Goal: Task Accomplishment & Management: Manage account settings

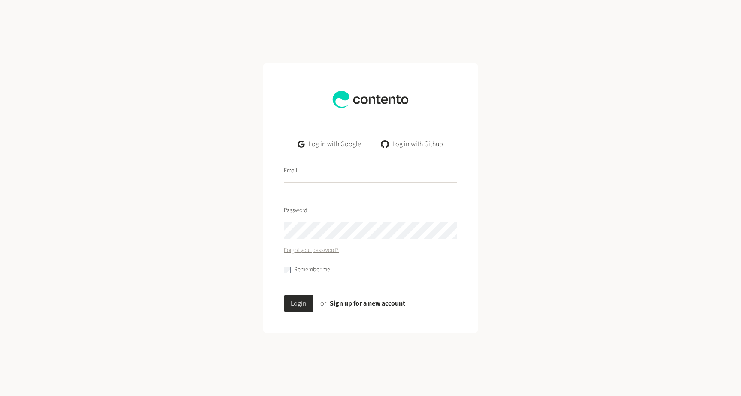
click at [327, 145] on link "Log in with Google" at bounding box center [329, 143] width 77 height 17
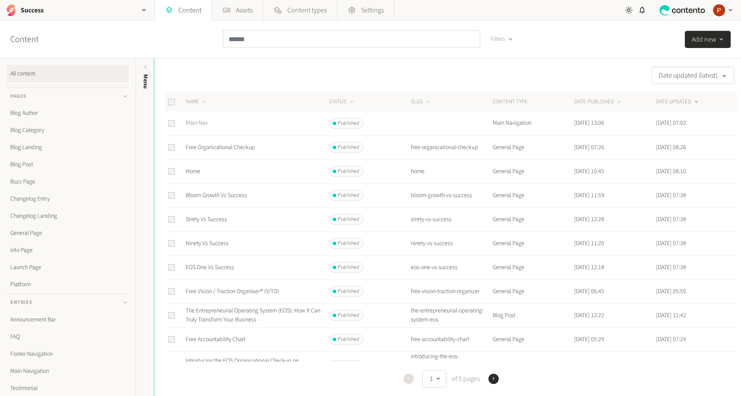
click at [202, 120] on link "Main Nav" at bounding box center [197, 123] width 22 height 9
click at [250, 36] on input "text" at bounding box center [351, 38] width 257 height 17
click at [195, 171] on link "Home" at bounding box center [193, 171] width 15 height 9
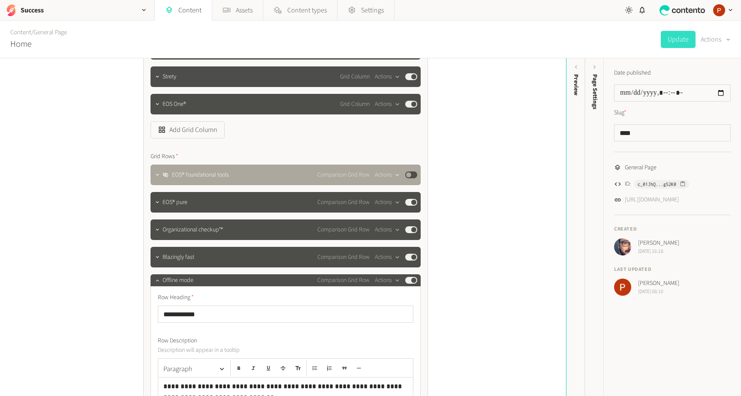
scroll to position [538, 0]
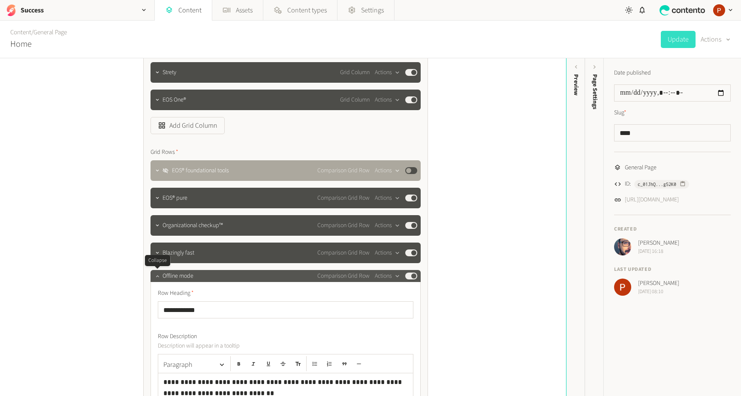
click at [155, 274] on icon "button" at bounding box center [157, 276] width 6 height 6
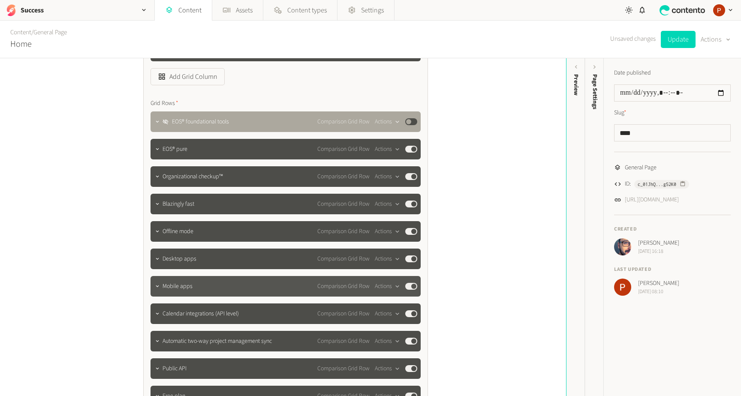
scroll to position [588, 0]
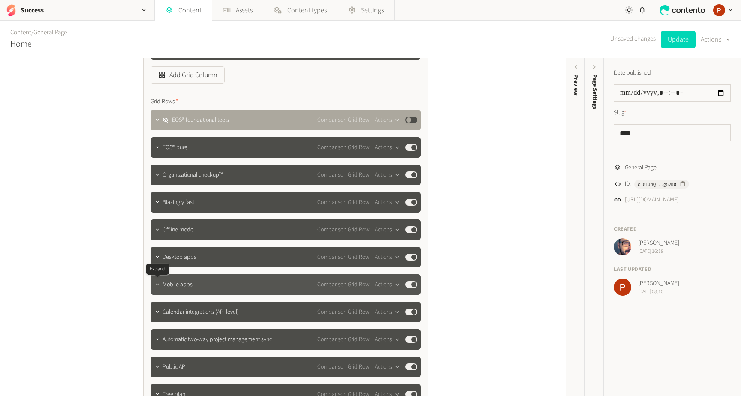
click at [157, 285] on icon "button" at bounding box center [157, 284] width 3 height 2
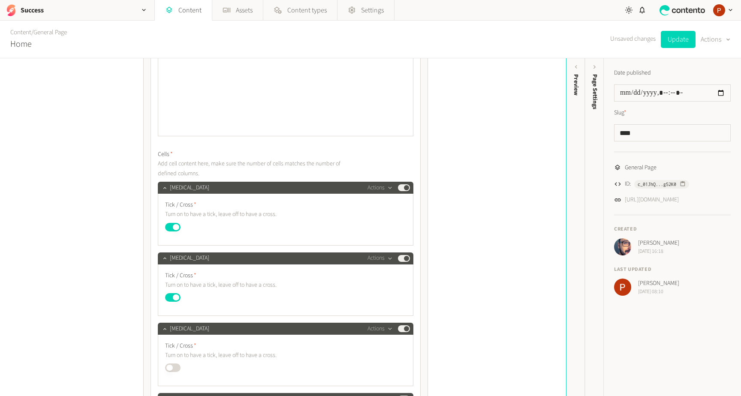
scroll to position [970, 0]
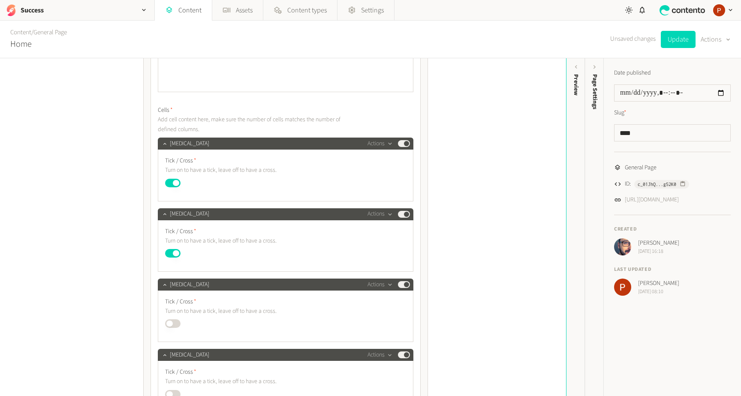
click at [171, 326] on button "Published" at bounding box center [172, 323] width 15 height 9
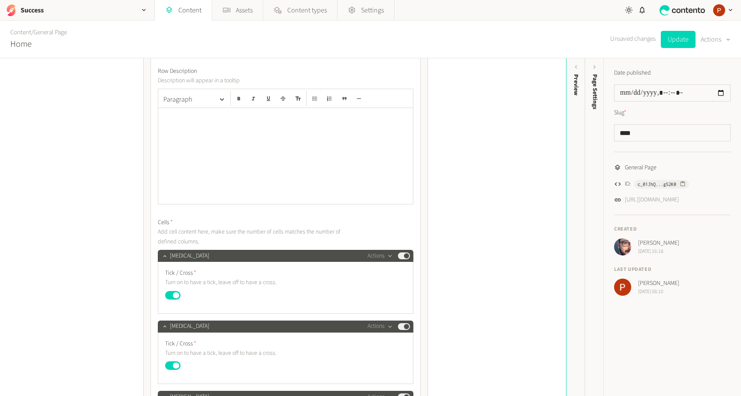
scroll to position [769, 0]
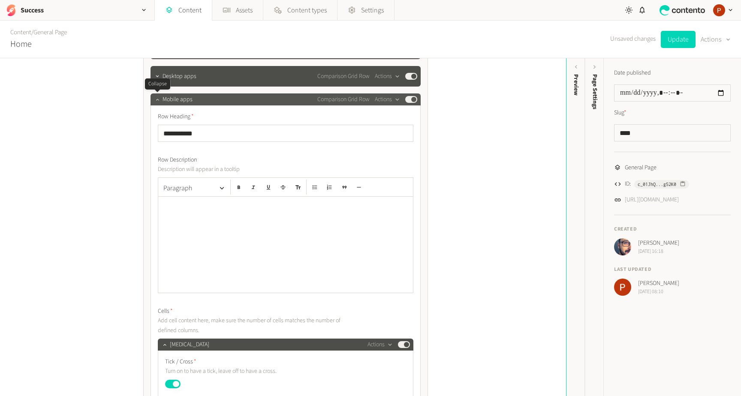
click at [158, 100] on icon "button" at bounding box center [157, 100] width 3 height 2
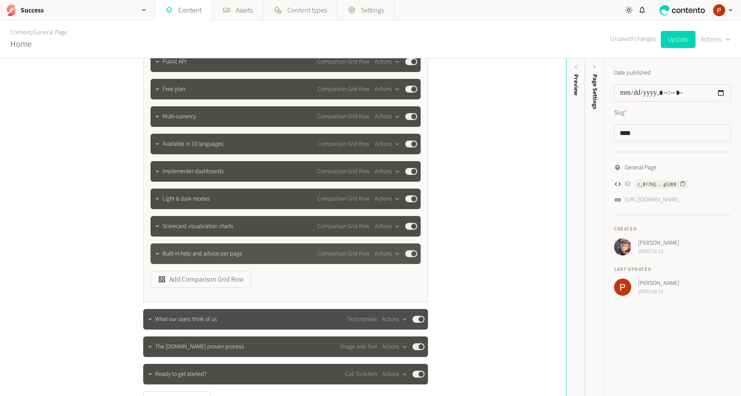
scroll to position [895, 0]
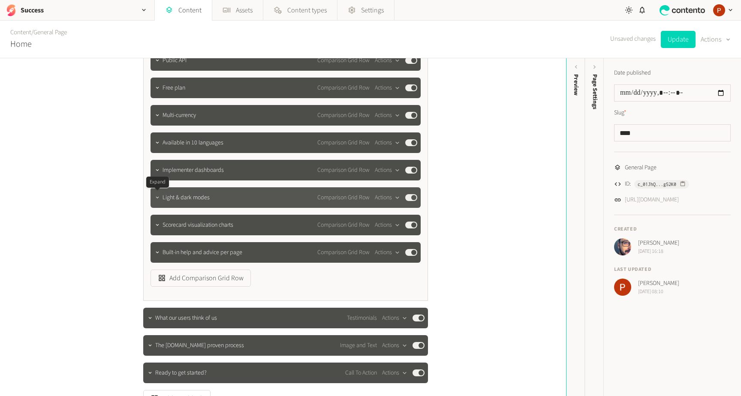
click at [156, 201] on button "button" at bounding box center [157, 197] width 10 height 10
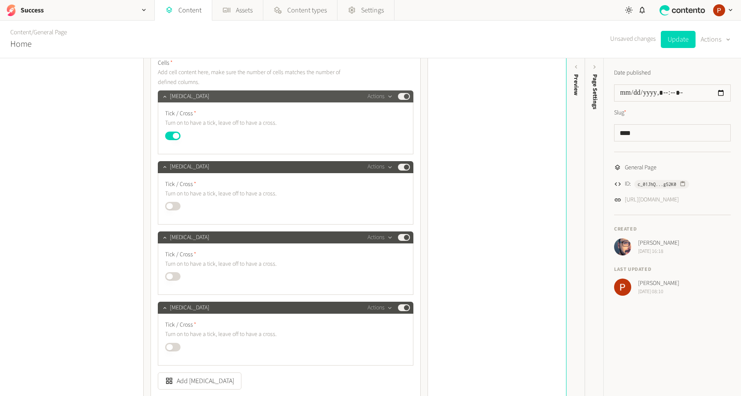
scroll to position [1249, 0]
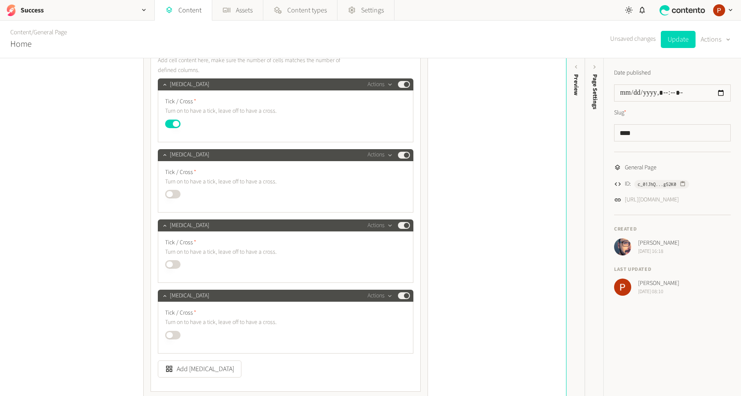
click at [172, 265] on button "Published" at bounding box center [172, 264] width 15 height 9
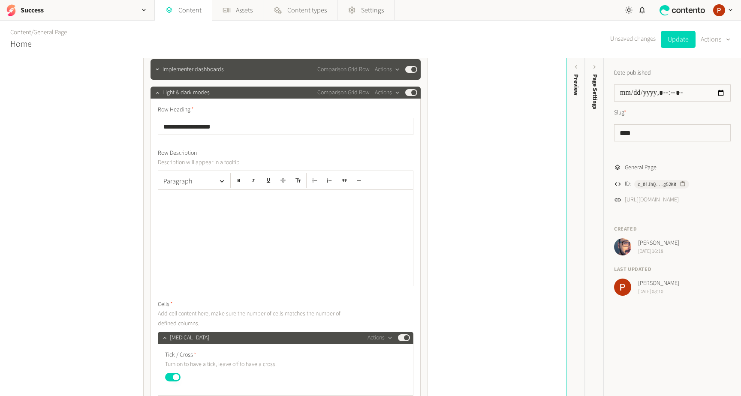
scroll to position [966, 0]
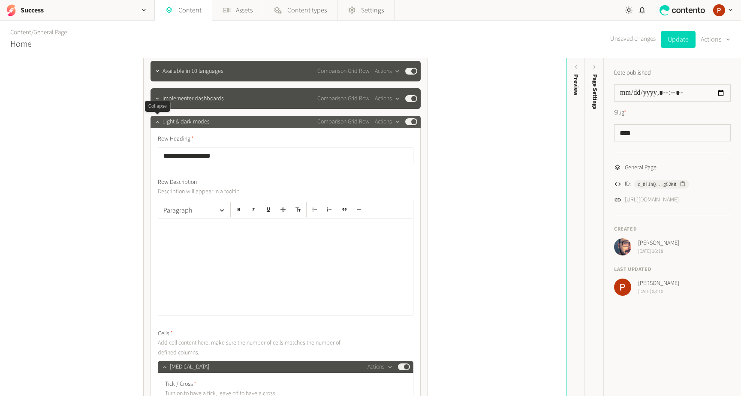
click at [156, 123] on icon "button" at bounding box center [157, 122] width 6 height 6
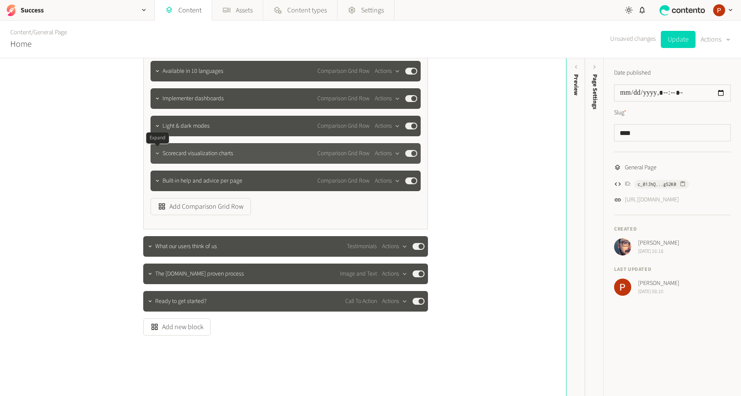
click at [156, 152] on icon "button" at bounding box center [157, 153] width 6 height 6
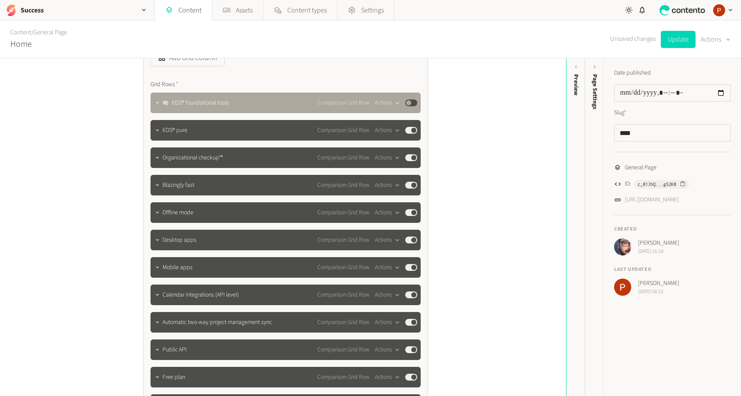
scroll to position [621, 0]
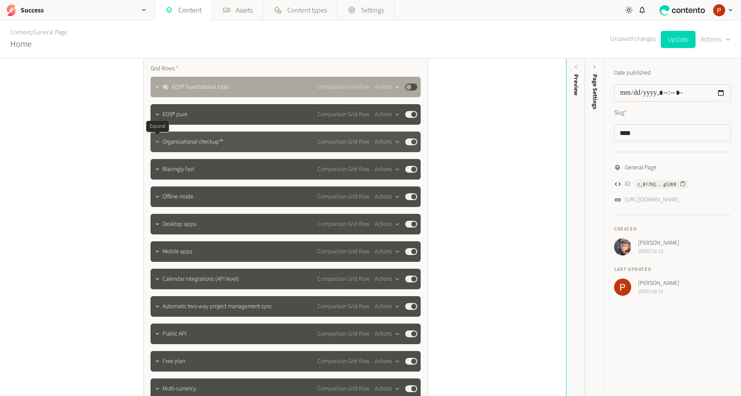
click at [157, 146] on button "button" at bounding box center [157, 141] width 10 height 10
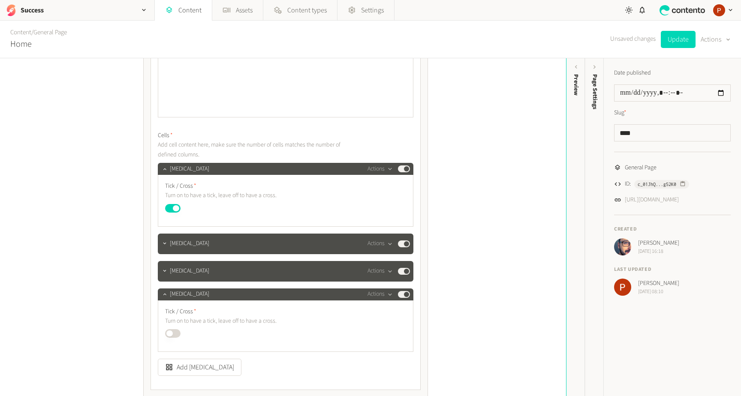
scroll to position [846, 0]
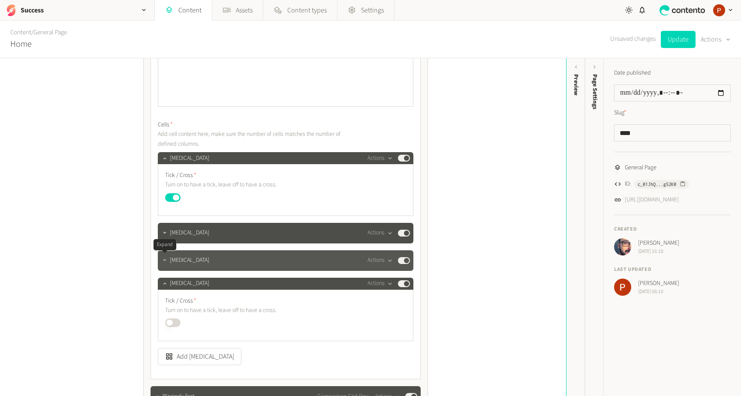
click at [164, 264] on button "button" at bounding box center [164, 260] width 10 height 10
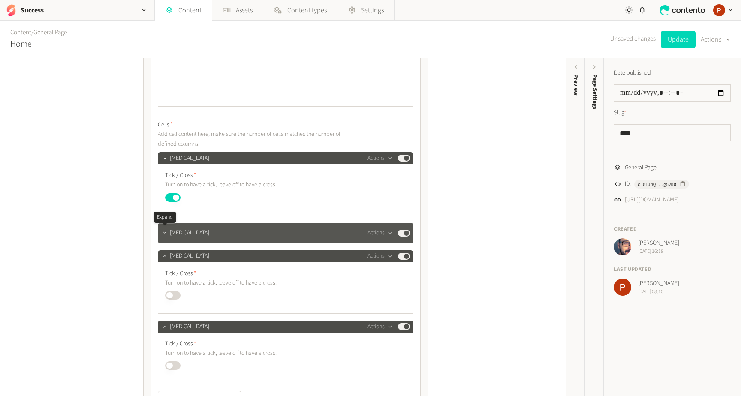
click at [164, 234] on icon "button" at bounding box center [164, 233] width 3 height 2
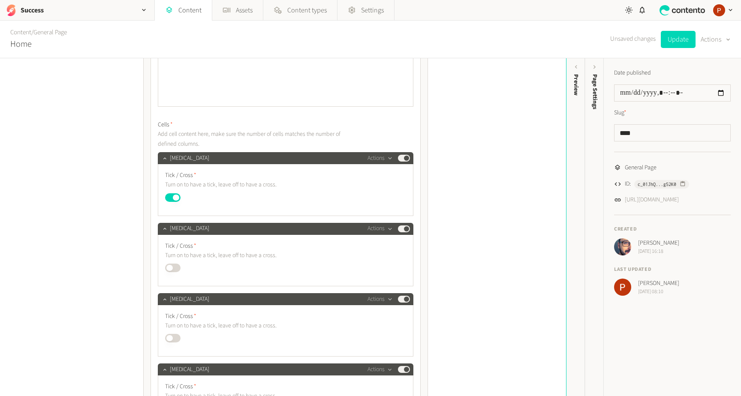
click at [174, 338] on button "Published" at bounding box center [172, 338] width 15 height 9
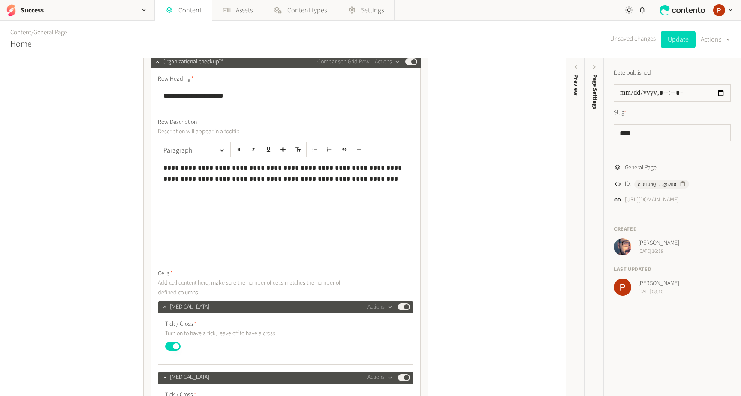
scroll to position [687, 0]
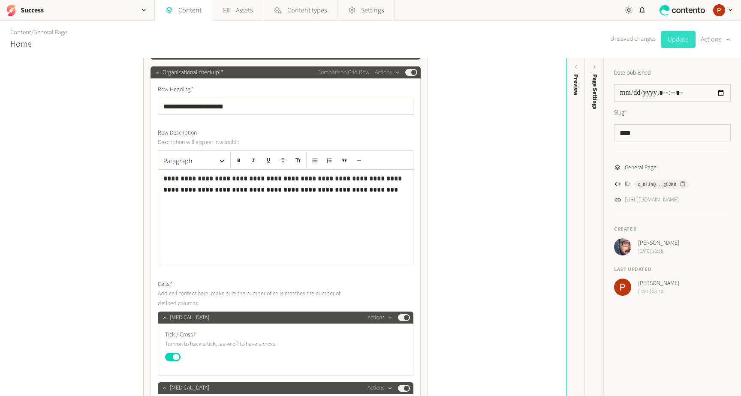
click at [675, 38] on button "Update" at bounding box center [677, 39] width 35 height 17
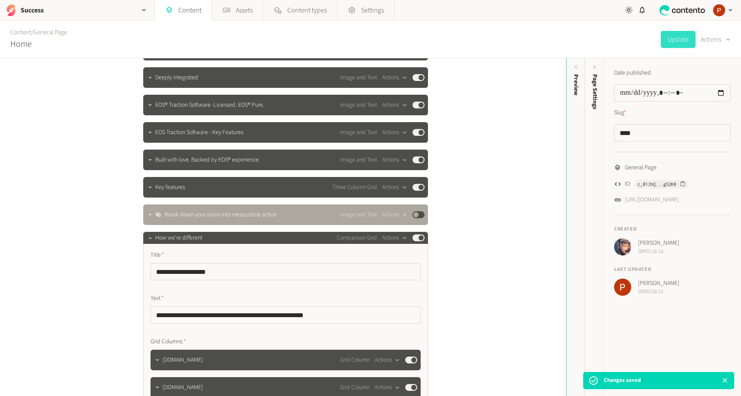
scroll to position [0, 0]
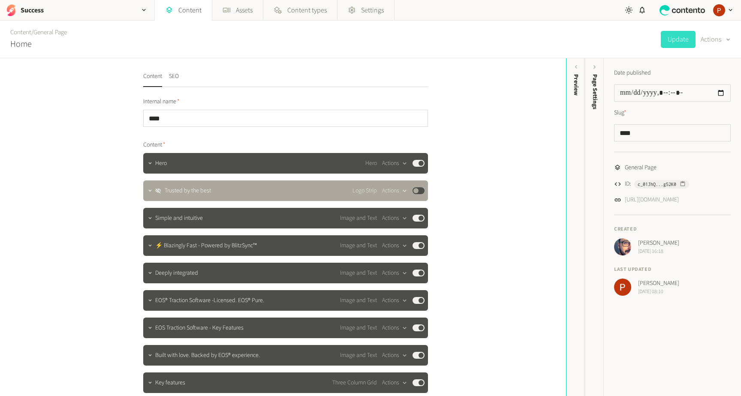
click at [543, 102] on div "**********" at bounding box center [283, 227] width 566 height 338
click at [122, 9] on div "Success" at bounding box center [77, 10] width 154 height 20
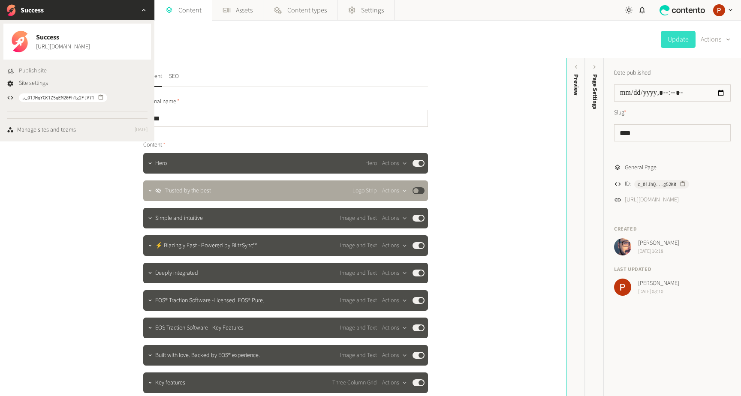
click at [40, 69] on span "Publish site" at bounding box center [33, 70] width 28 height 9
